Goal: Information Seeking & Learning: Check status

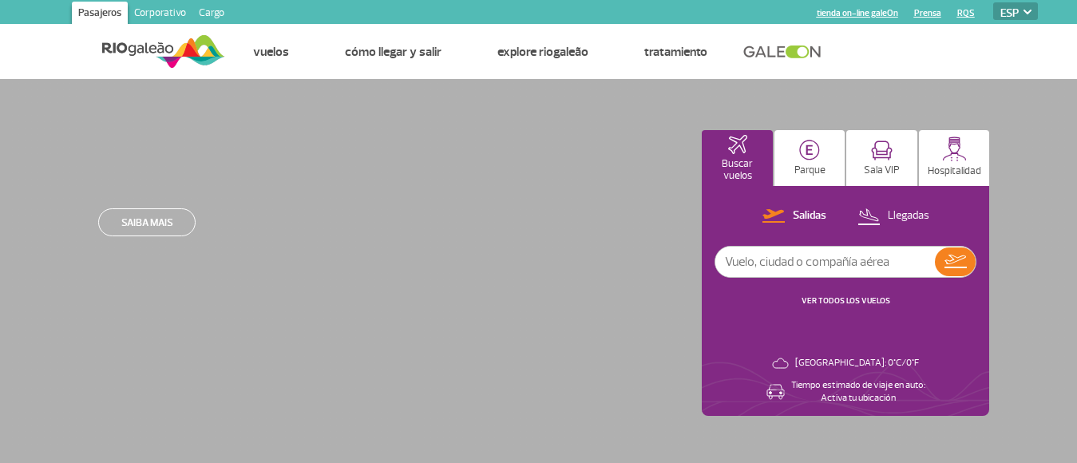
select select "es"
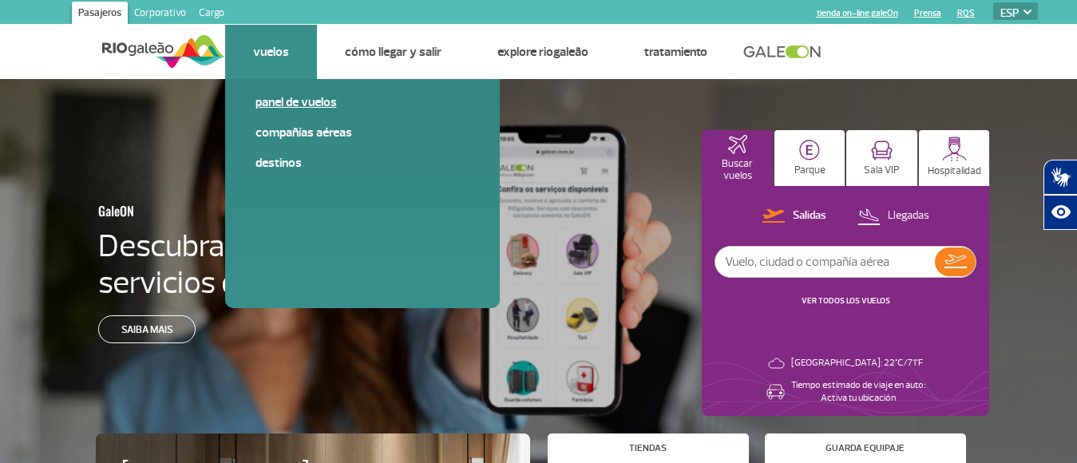
click at [291, 105] on link "Panel de vuelos" at bounding box center [363, 102] width 214 height 18
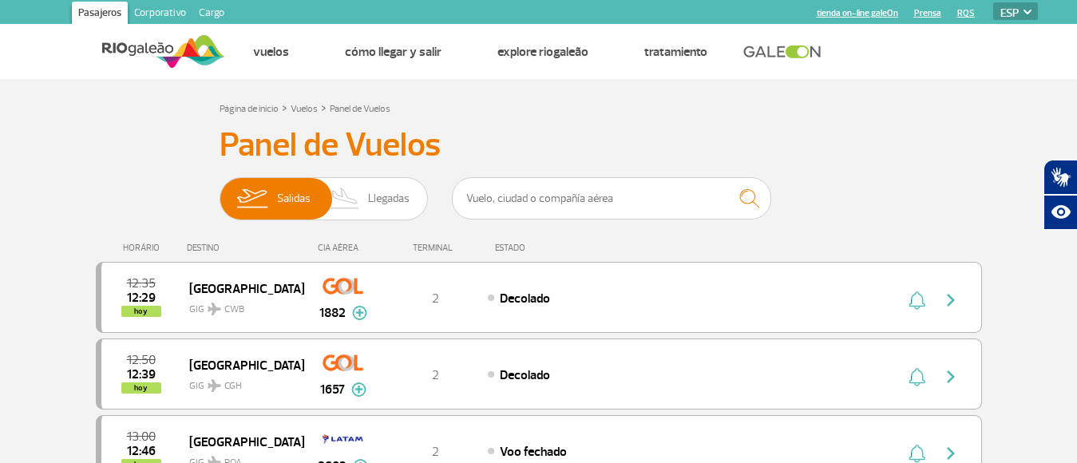
scroll to position [80, 0]
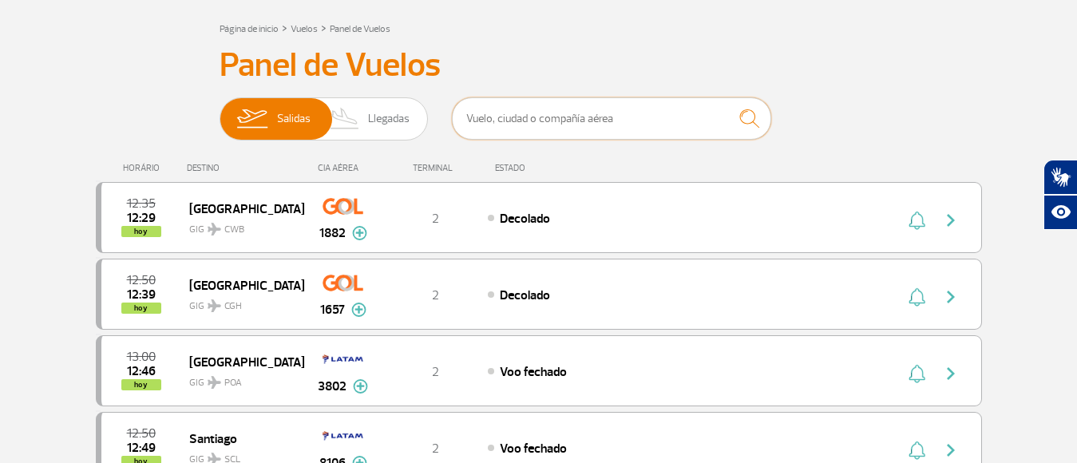
click at [580, 121] on input "text" at bounding box center [611, 118] width 319 height 42
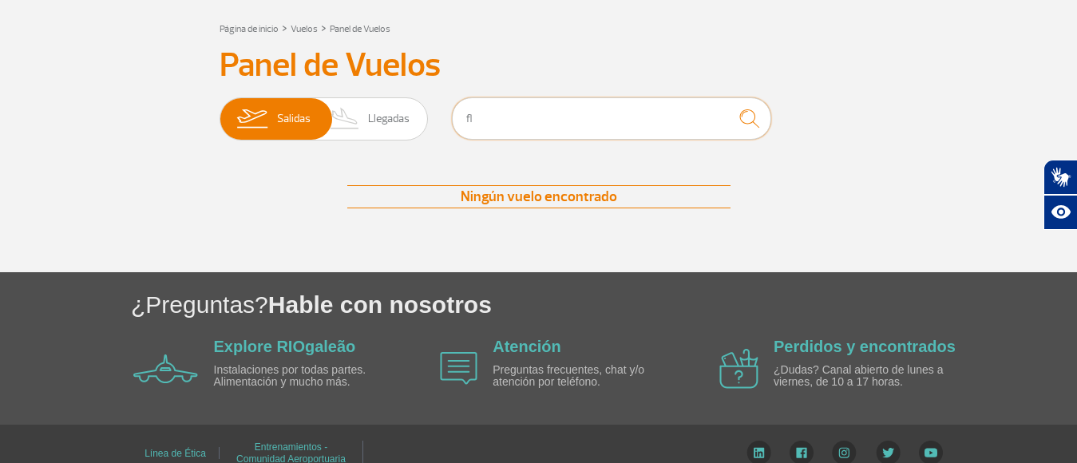
type input "f"
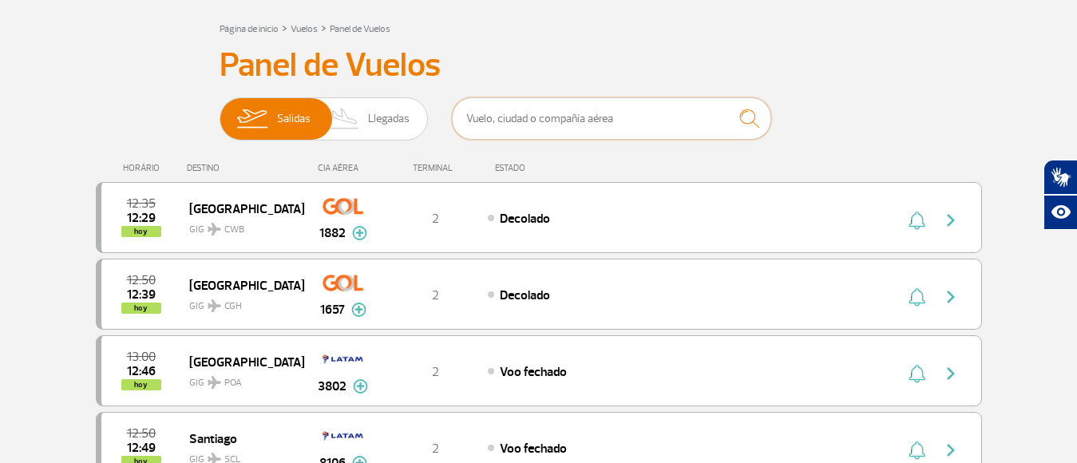
type input "u"
click at [487, 113] on input "text" at bounding box center [611, 118] width 319 height 42
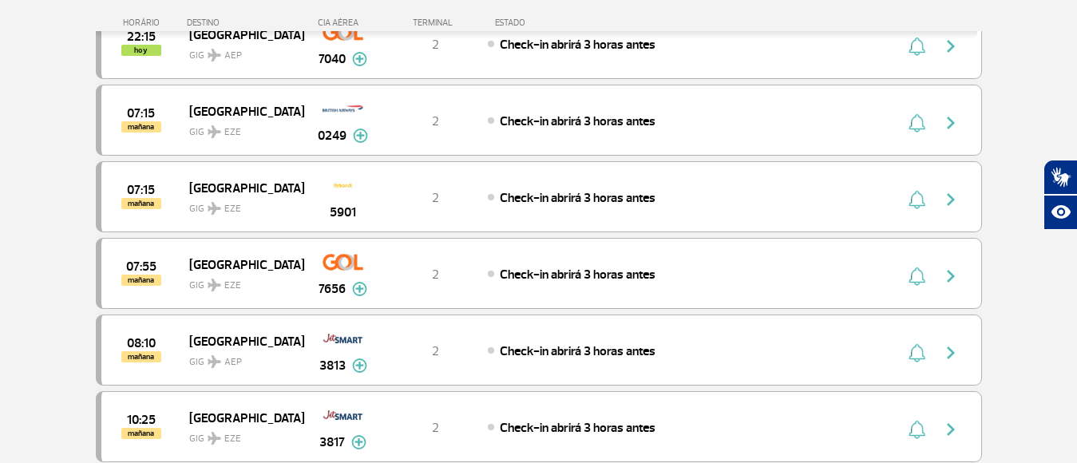
scroll to position [878, 0]
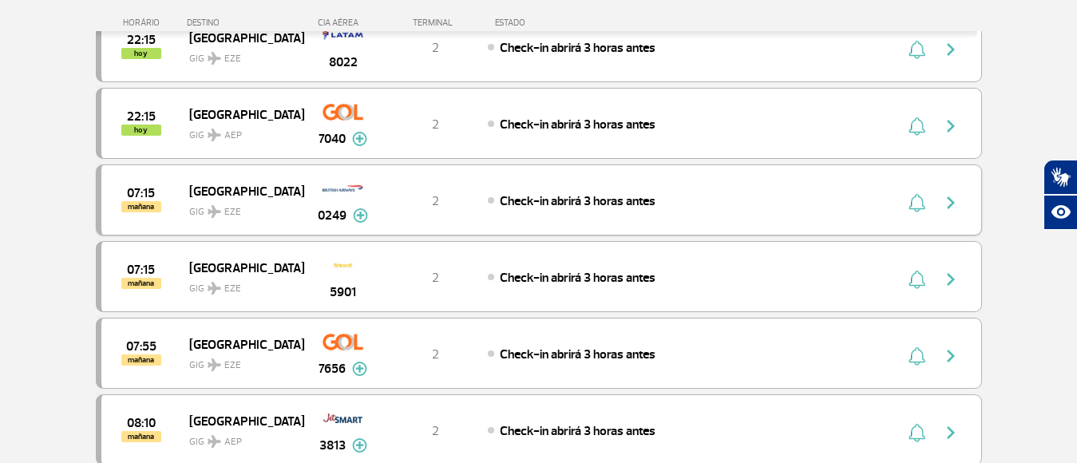
type input "[GEOGRAPHIC_DATA]"
click at [359, 218] on img at bounding box center [360, 215] width 15 height 14
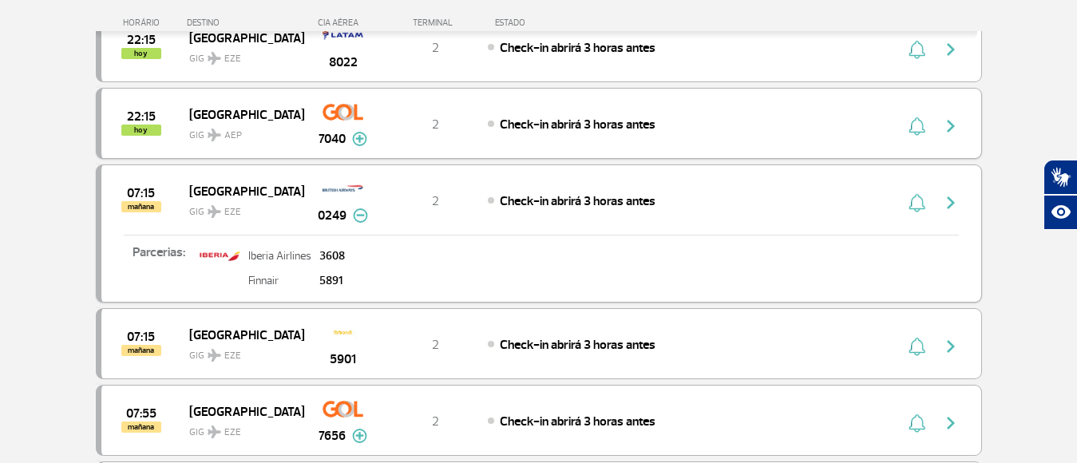
click at [359, 139] on img at bounding box center [359, 139] width 15 height 14
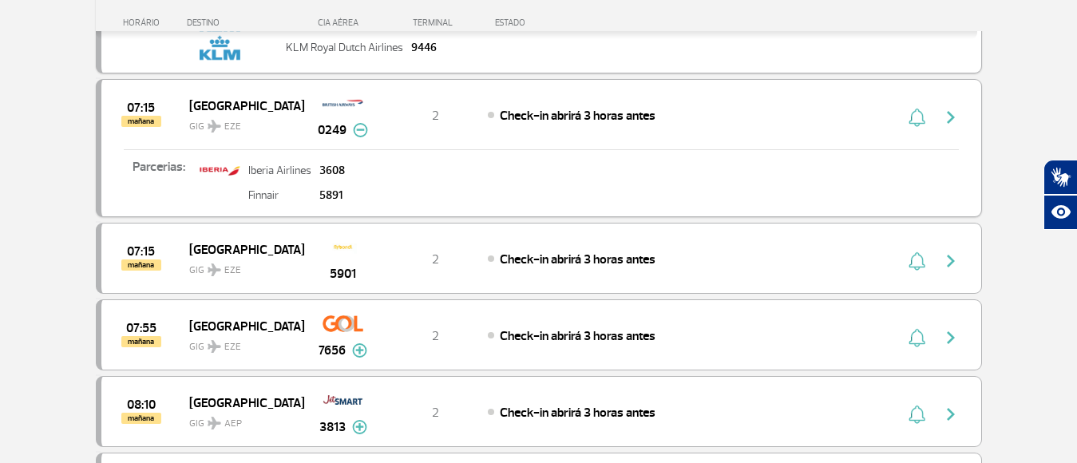
scroll to position [1118, 0]
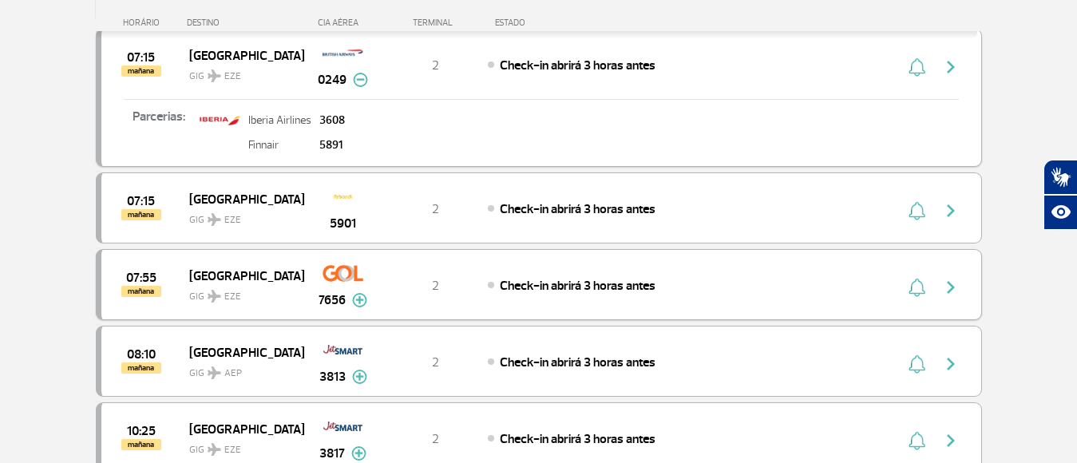
click at [359, 300] on img at bounding box center [359, 300] width 15 height 14
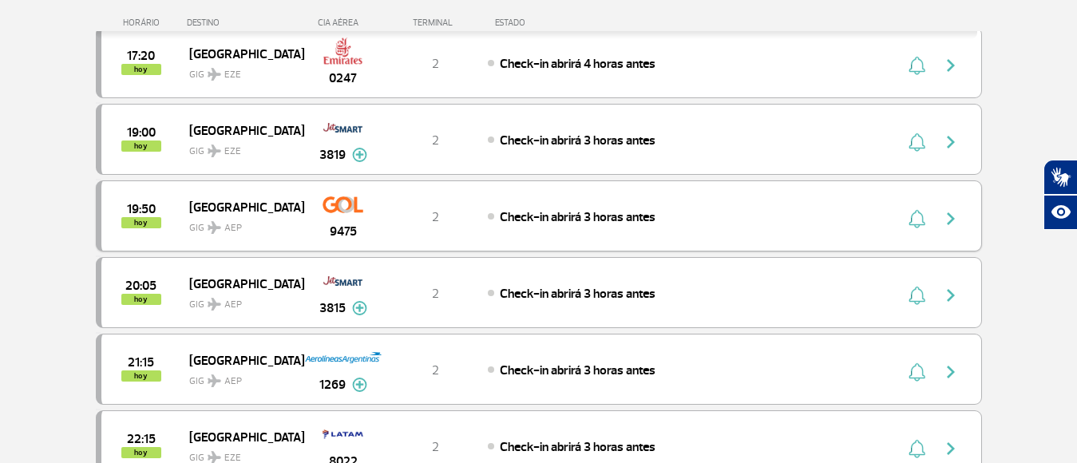
scroll to position [0, 0]
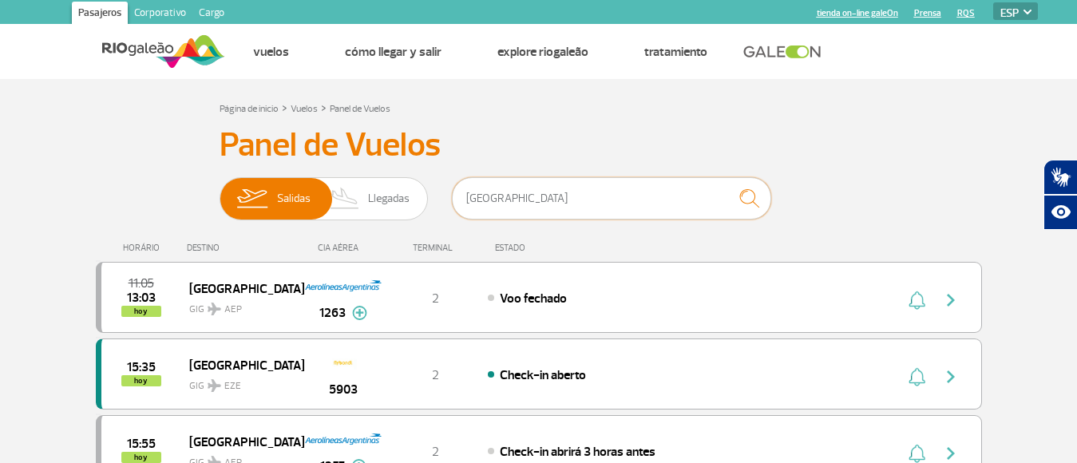
drag, startPoint x: 556, startPoint y: 195, endPoint x: 450, endPoint y: 181, distance: 106.3
click at [450, 181] on div "Salidas Llegadas [GEOGRAPHIC_DATA]" at bounding box center [539, 201] width 639 height 48
click at [399, 197] on span "Llegadas" at bounding box center [389, 199] width 42 height 42
click at [220, 191] on input "[PERSON_NAME]" at bounding box center [220, 191] width 0 height 0
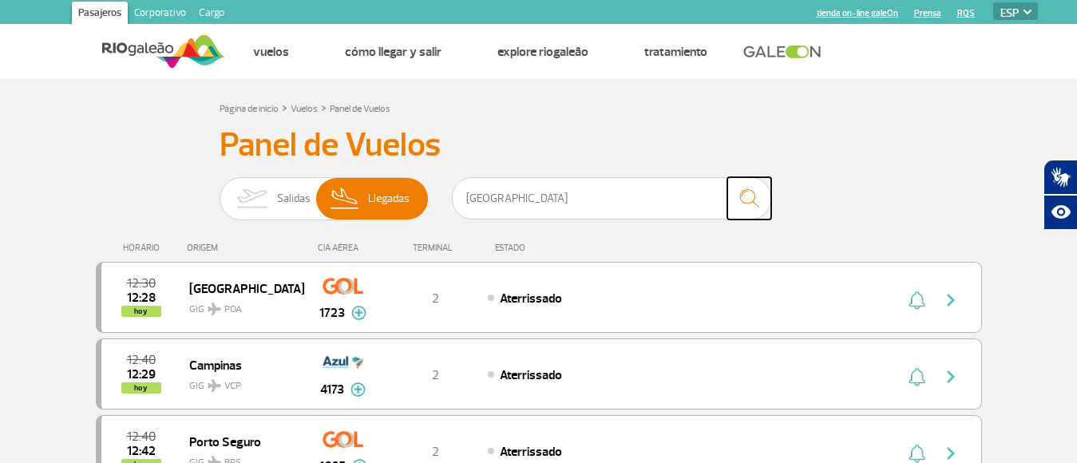
click at [748, 190] on img "submit" at bounding box center [749, 198] width 34 height 33
click at [752, 196] on img "submit" at bounding box center [749, 198] width 34 height 33
click at [586, 196] on input "[GEOGRAPHIC_DATA]" at bounding box center [611, 198] width 319 height 42
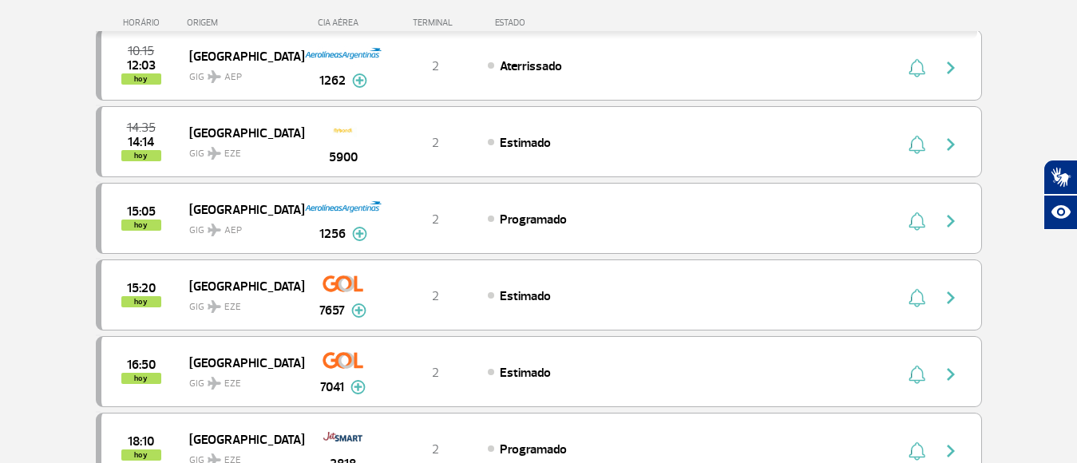
scroll to position [798, 0]
